Goal: Check status

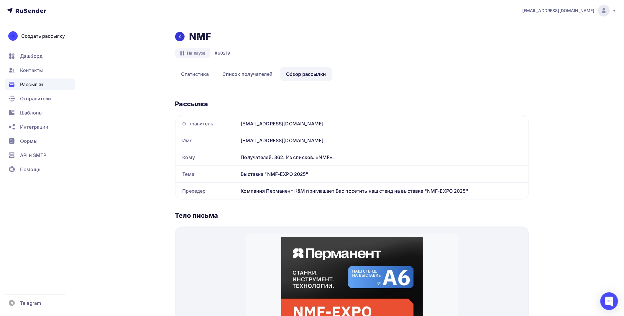
click at [181, 34] on icon at bounding box center [180, 36] width 5 height 5
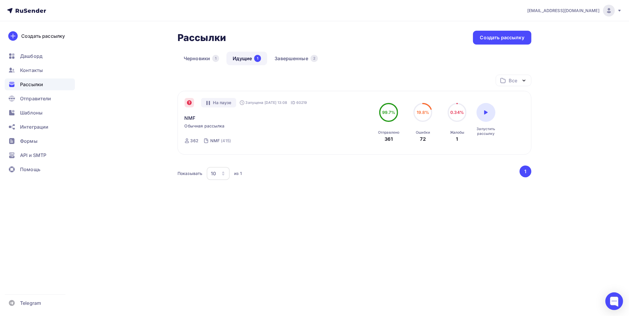
click at [187, 102] on icon at bounding box center [189, 102] width 5 height 5
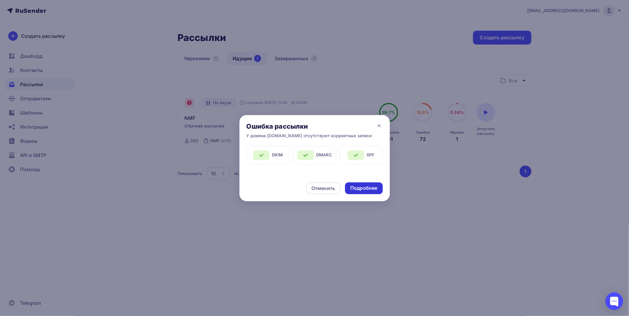
click at [366, 193] on div "Подробнее" at bounding box center [363, 188] width 37 height 12
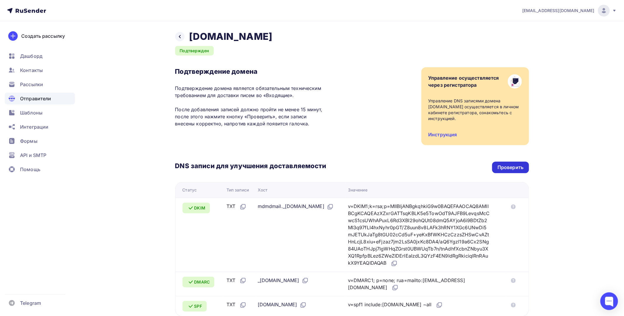
click at [527, 167] on div "Проверить" at bounding box center [510, 168] width 37 height 12
click at [182, 37] on div at bounding box center [179, 36] width 9 height 9
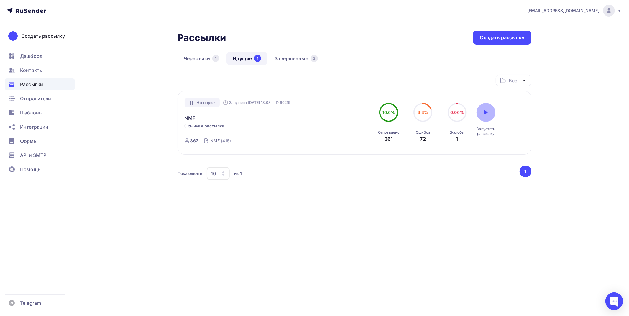
click at [491, 114] on div at bounding box center [486, 112] width 19 height 19
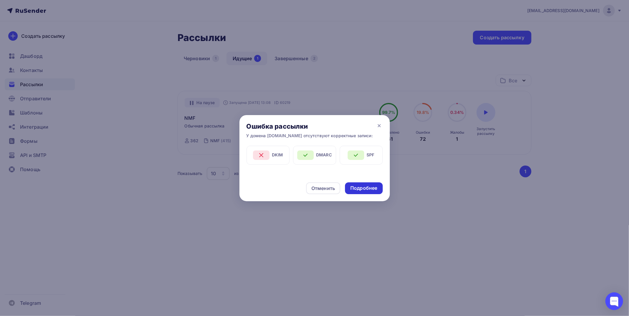
click at [359, 189] on div "Подробнее" at bounding box center [363, 188] width 27 height 7
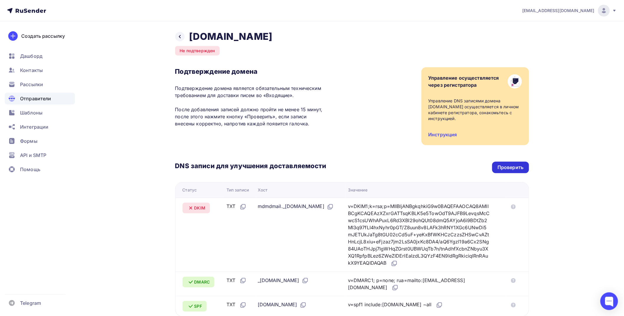
click at [517, 166] on div "Проверить" at bounding box center [511, 167] width 26 height 7
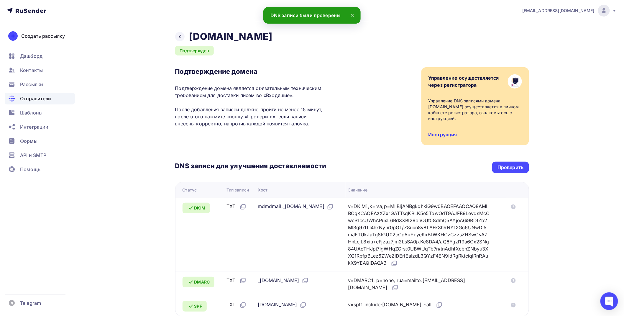
click at [434, 136] on link "Инструкция" at bounding box center [443, 135] width 29 height 6
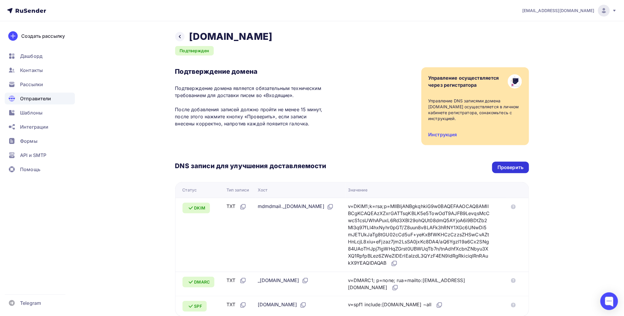
click at [509, 164] on div "Проверить" at bounding box center [511, 167] width 26 height 7
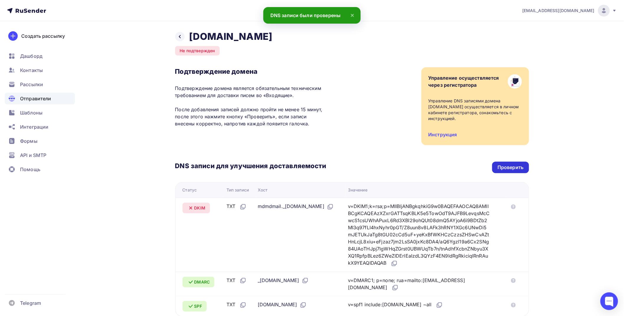
click at [507, 163] on div "Проверить" at bounding box center [510, 168] width 37 height 12
click at [516, 208] on icon at bounding box center [513, 206] width 5 height 5
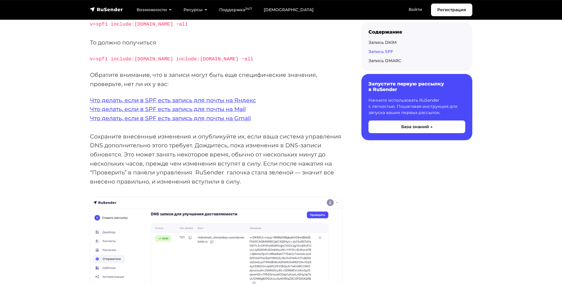
scroll to position [1446, 0]
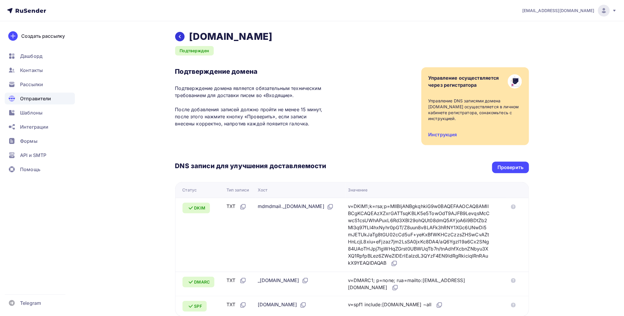
click at [179, 34] on div at bounding box center [179, 36] width 9 height 9
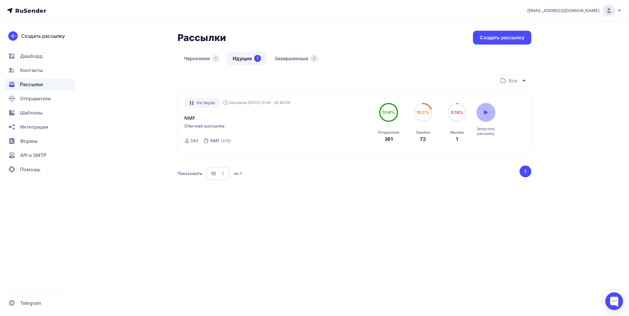
click at [488, 113] on icon at bounding box center [486, 112] width 5 height 5
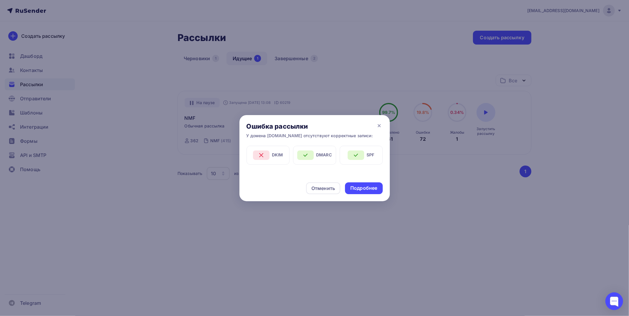
click at [264, 152] on icon at bounding box center [261, 155] width 7 height 7
click at [378, 124] on icon at bounding box center [379, 125] width 7 height 7
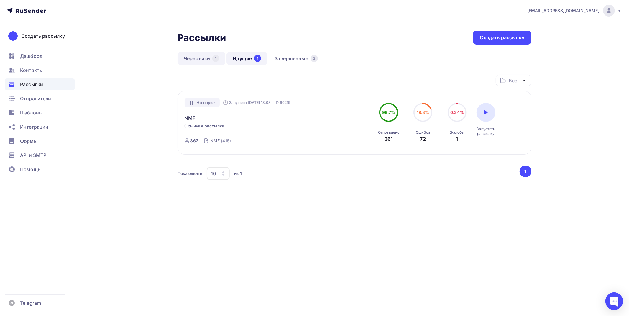
click at [206, 59] on link "Черновики 1" at bounding box center [202, 59] width 48 height 14
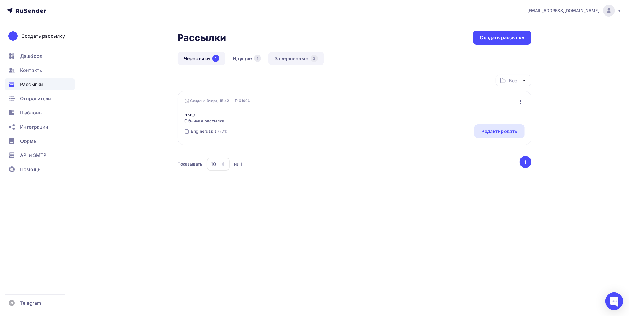
click at [292, 55] on link "Завершенные 2" at bounding box center [296, 59] width 56 height 14
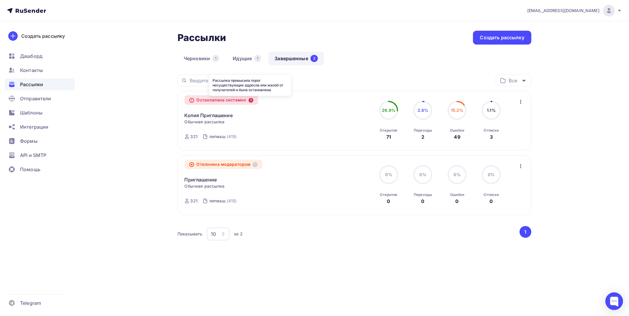
click at [253, 99] on icon at bounding box center [251, 100] width 5 height 5
click at [211, 60] on link "Черновики 1" at bounding box center [202, 59] width 48 height 14
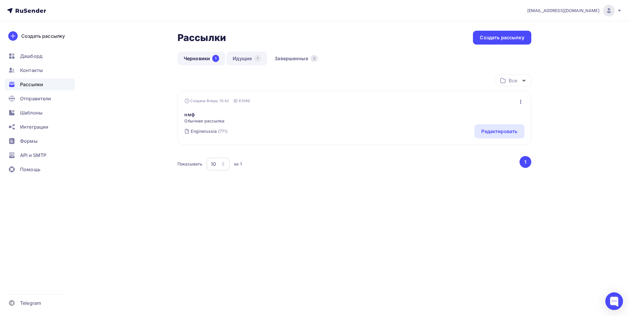
click at [240, 60] on link "Идущие 1" at bounding box center [247, 59] width 41 height 14
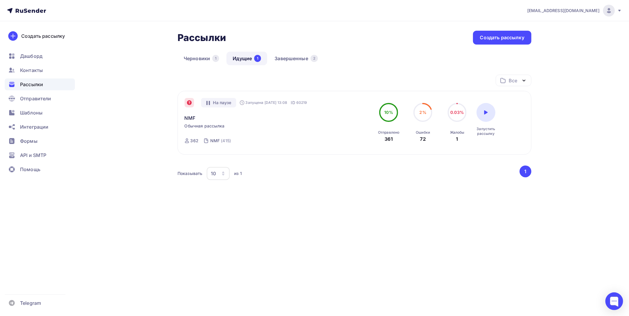
click at [189, 101] on icon at bounding box center [189, 102] width 5 height 5
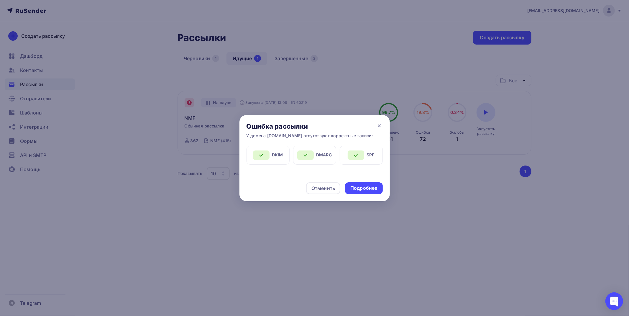
click at [470, 148] on div at bounding box center [314, 158] width 629 height 316
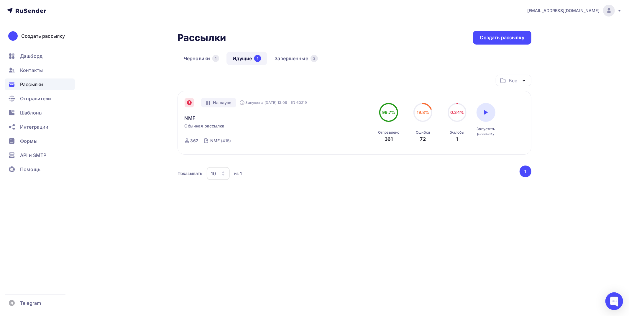
click at [489, 111] on div at bounding box center [314, 158] width 629 height 316
click at [489, 111] on div at bounding box center [486, 112] width 19 height 19
click at [489, 111] on div "Все Все папки Создать новую папку На паузе Запущена 24.09.2025, 13:08 ID 60219 …" at bounding box center [355, 138] width 354 height 127
click at [191, 117] on link "NMF" at bounding box center [190, 117] width 11 height 7
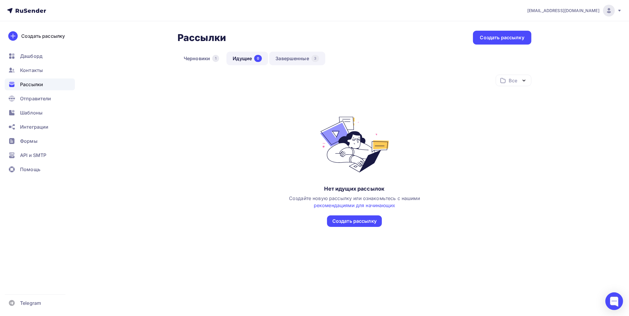
click at [281, 60] on link "Завершенные 3" at bounding box center [297, 59] width 56 height 14
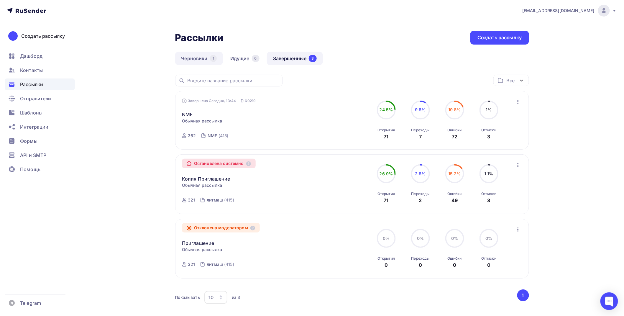
click at [194, 64] on link "Черновики 1" at bounding box center [199, 59] width 48 height 14
